Goal: Check status: Check status

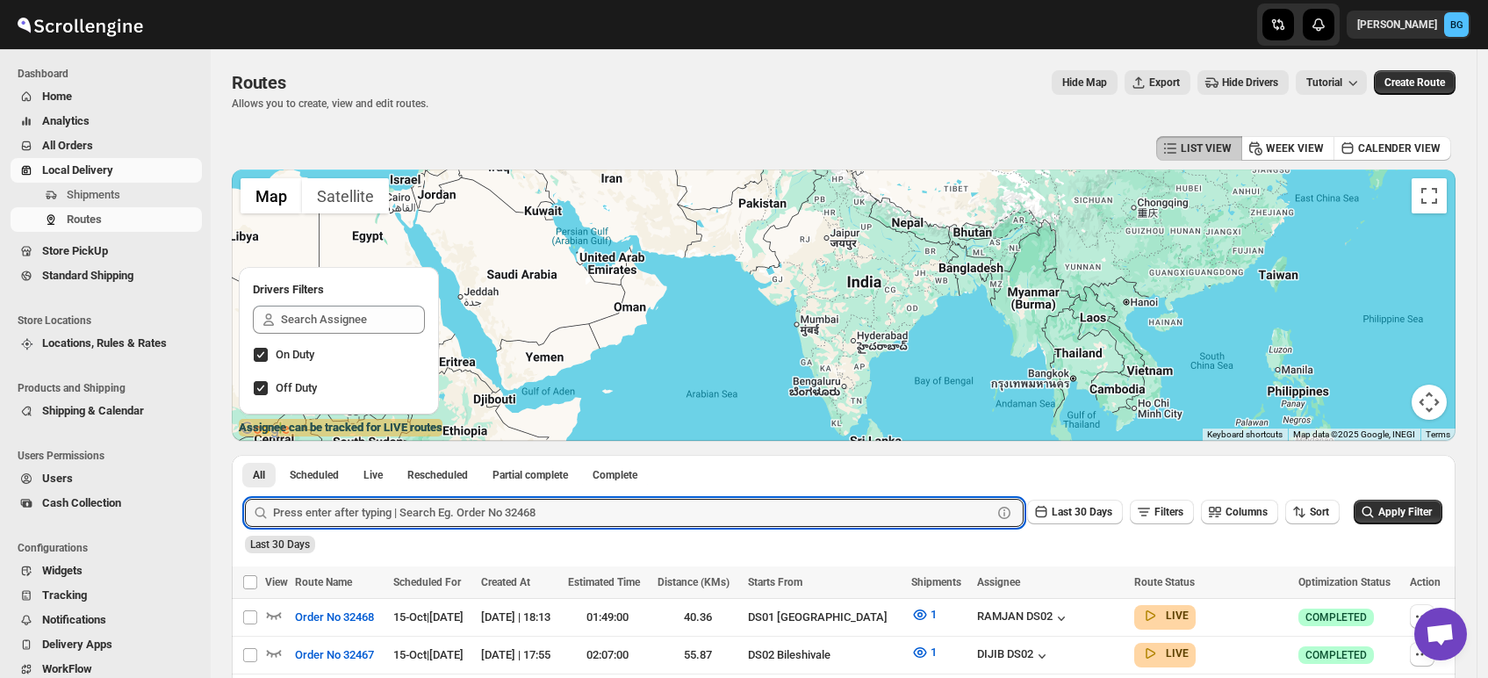
scroll to position [18, 0]
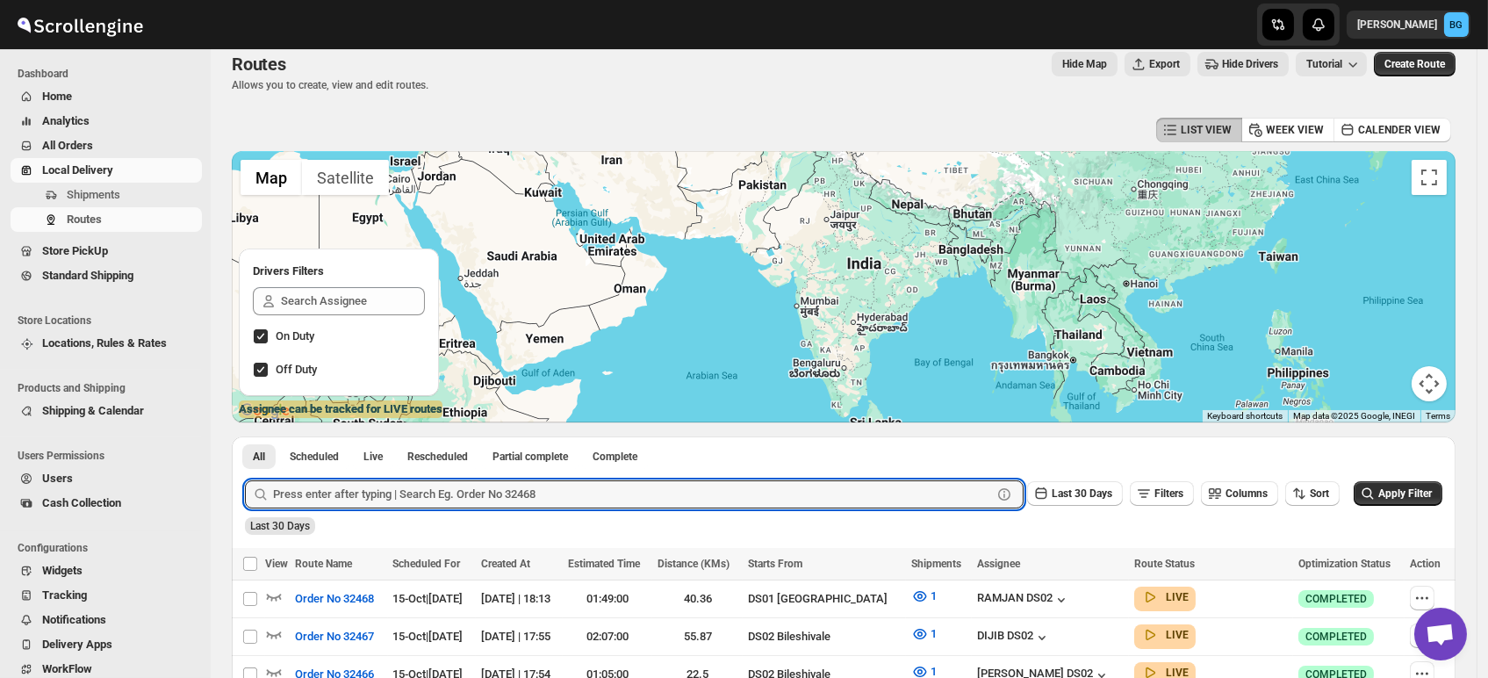
click at [358, 493] on input "text" at bounding box center [632, 494] width 719 height 28
type input "32461"
click at [245, 436] on button "Submit" at bounding box center [270, 445] width 50 height 18
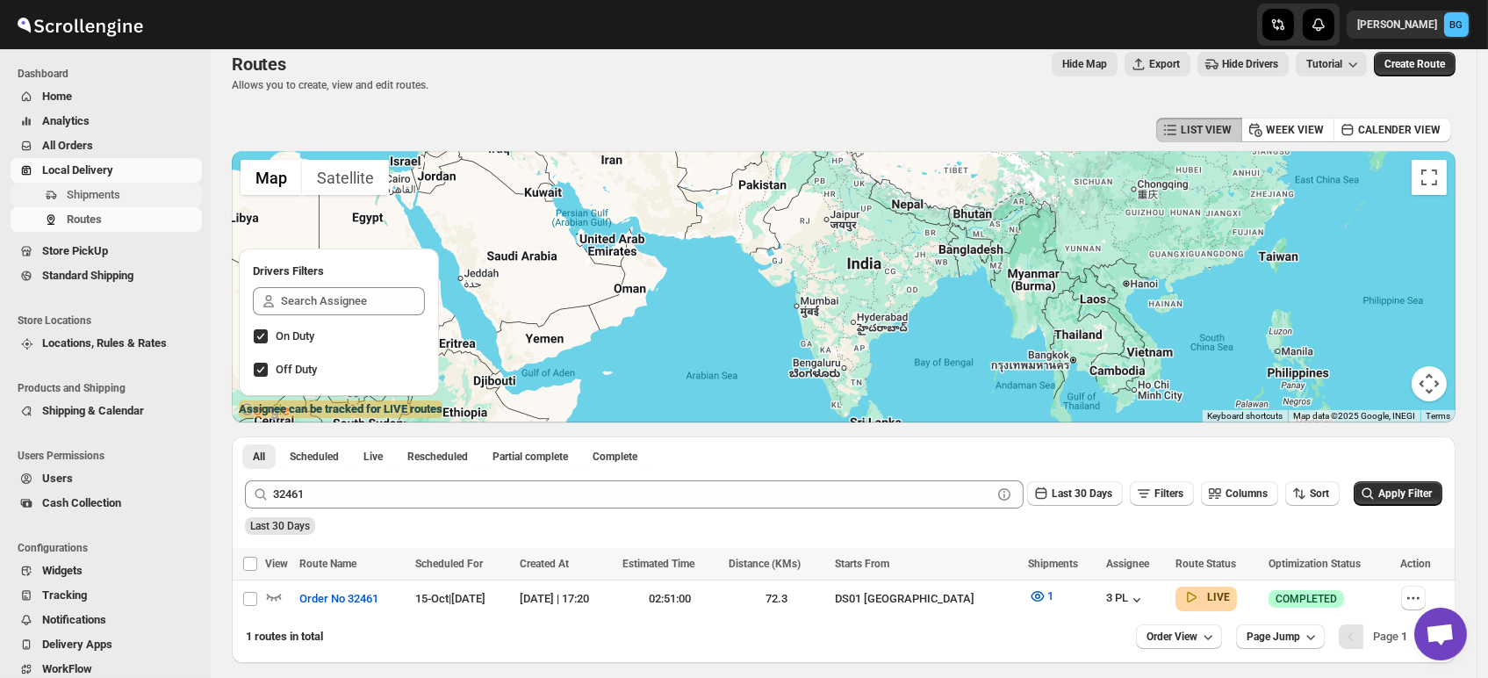
click at [76, 191] on span "Shipments" at bounding box center [94, 194] width 54 height 13
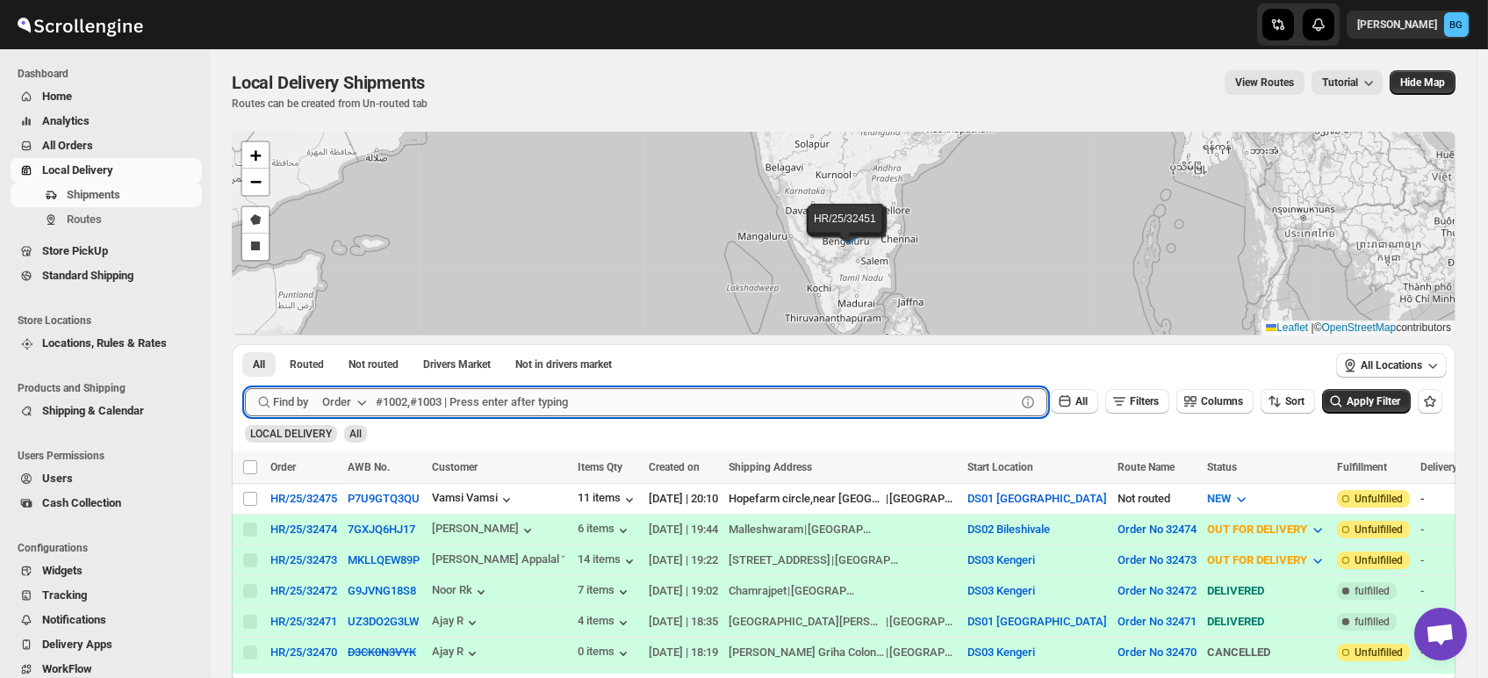
click at [406, 404] on input "text" at bounding box center [696, 402] width 640 height 28
type input "32461"
click at [245, 344] on button "Submit" at bounding box center [270, 353] width 50 height 18
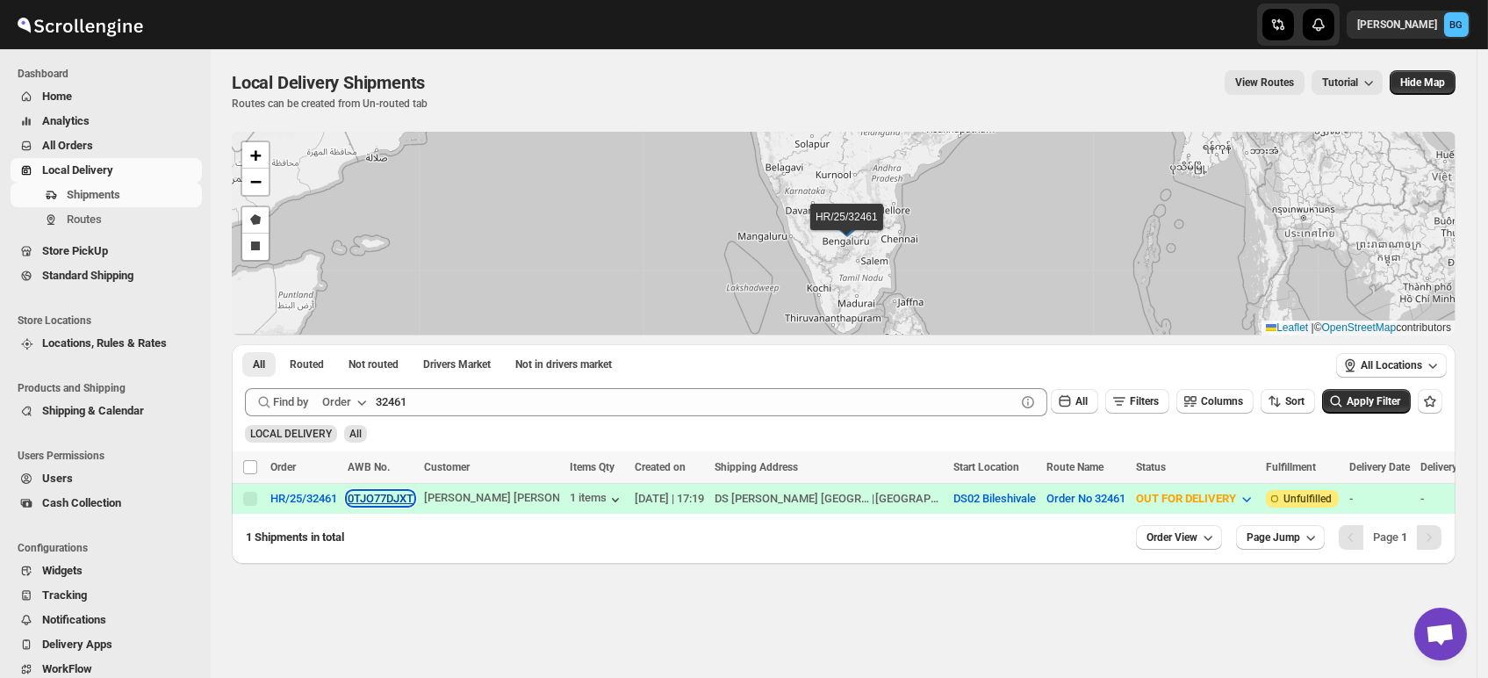
click at [372, 497] on button "0TJO77DJXT" at bounding box center [381, 498] width 66 height 13
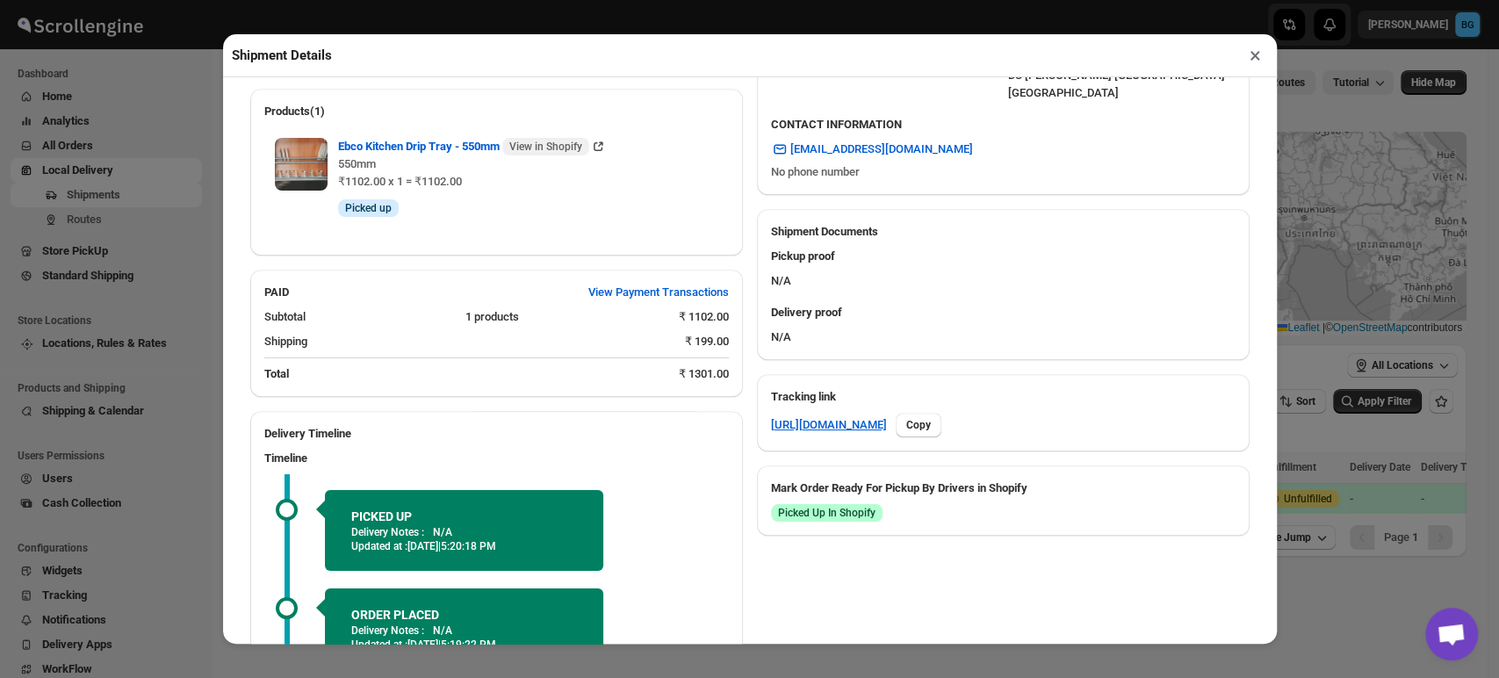
scroll to position [752, 0]
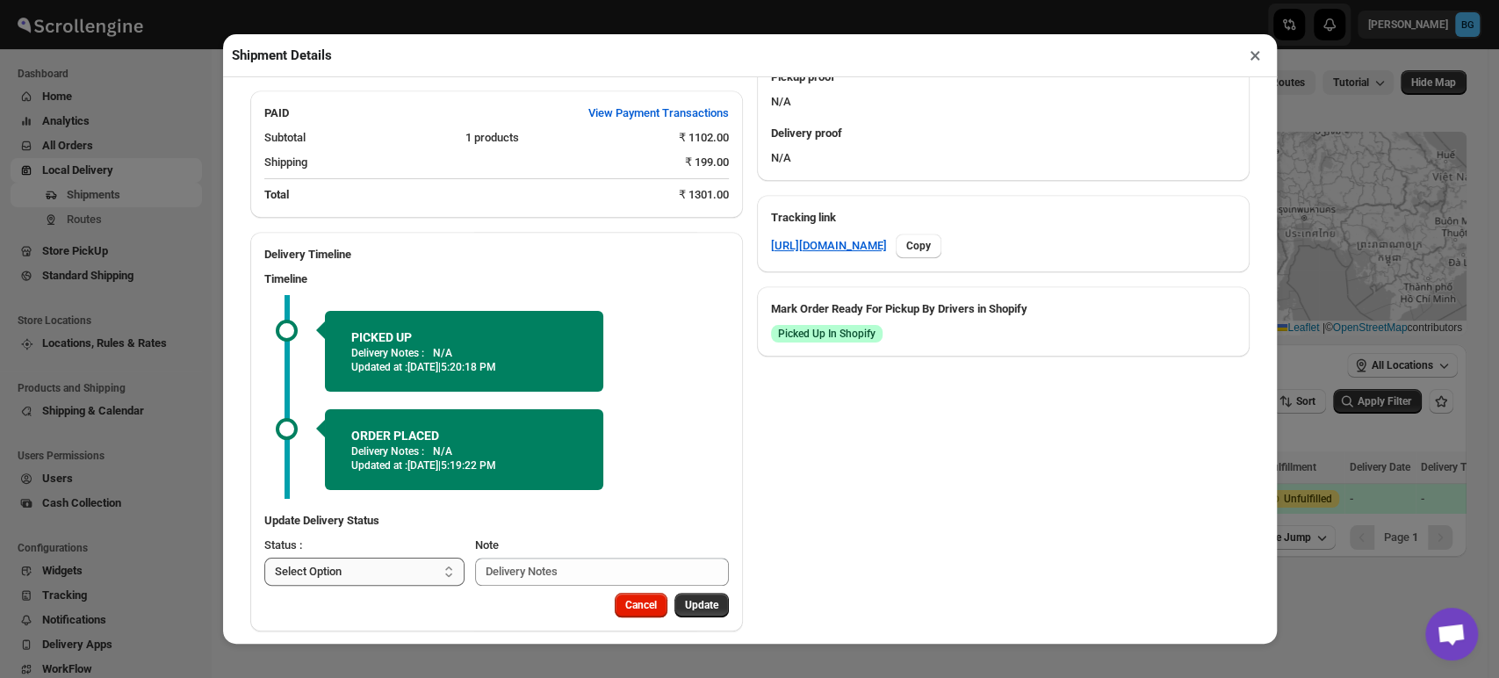
click at [392, 558] on select "Select Option PICKED UP OUT FOR DELIVERY RESCHEDULE DELIVERED CANCELLED" at bounding box center [364, 572] width 201 height 28
select select "DELIVERED"
click at [264, 558] on select "Select Option PICKED UP OUT FOR DELIVERY RESCHEDULE DELIVERED CANCELLED" at bounding box center [364, 572] width 201 height 28
click at [688, 598] on span "Update" at bounding box center [701, 605] width 33 height 14
select select
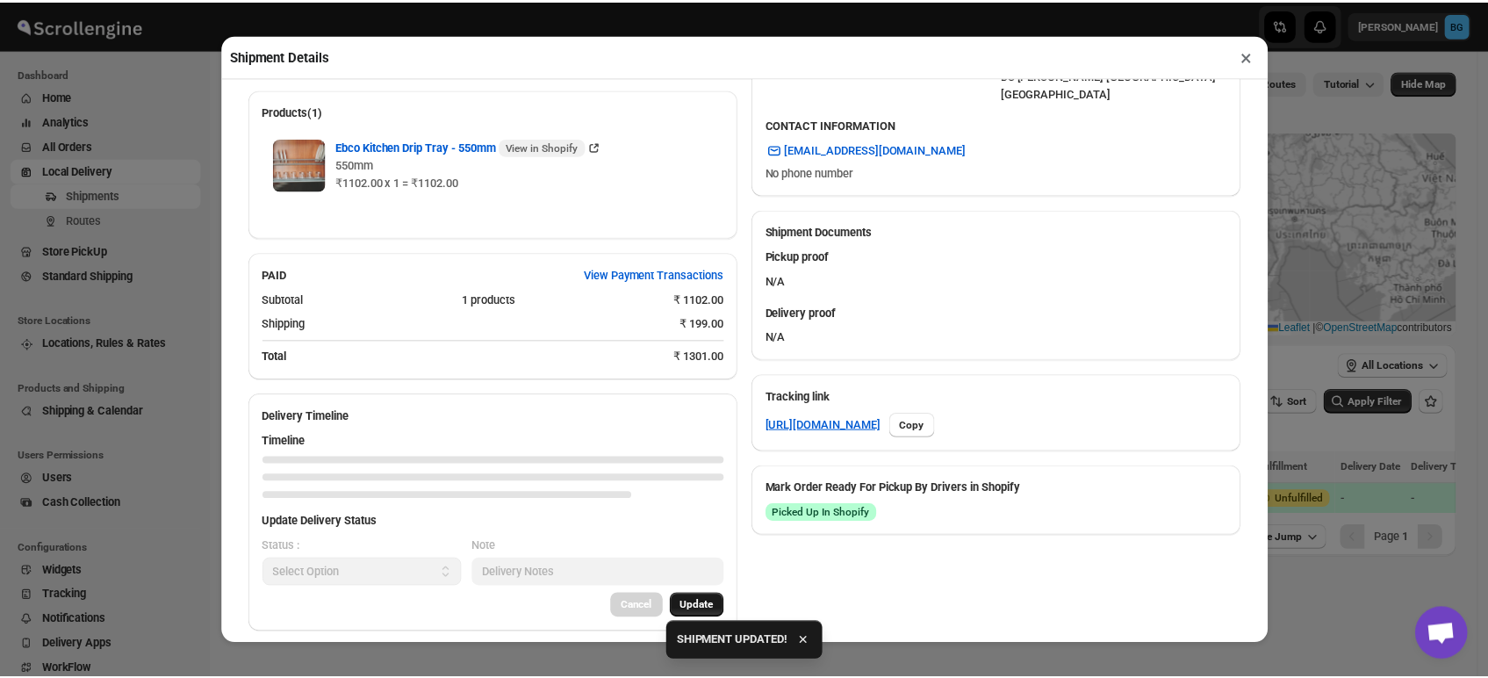
scroll to position [733, 0]
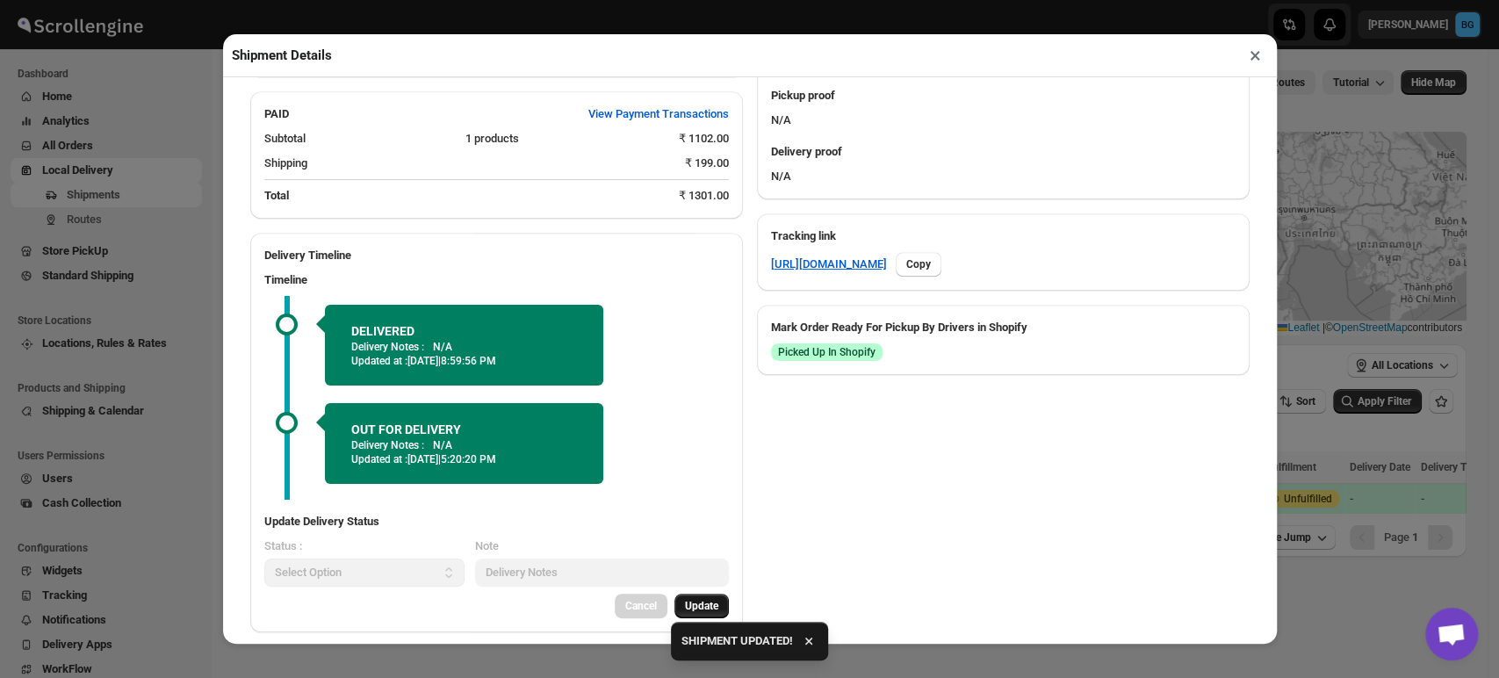
click at [1255, 60] on button "×" at bounding box center [1254, 55] width 25 height 25
